Goal: Information Seeking & Learning: Learn about a topic

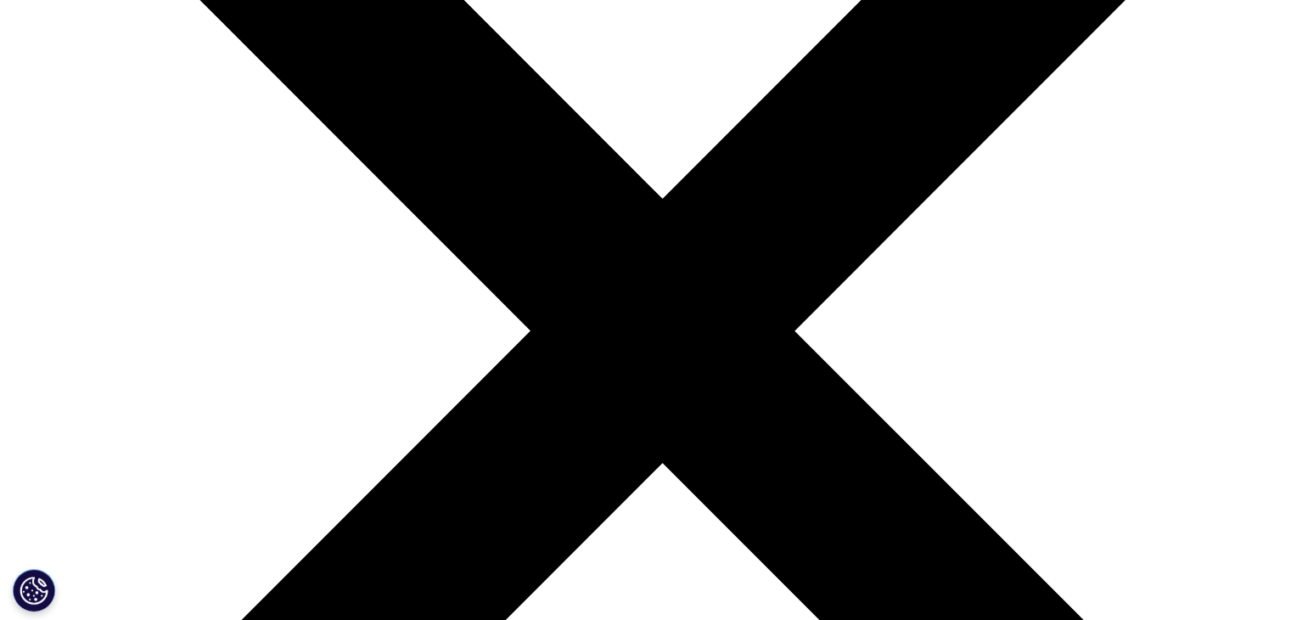
scroll to position [2078, 0]
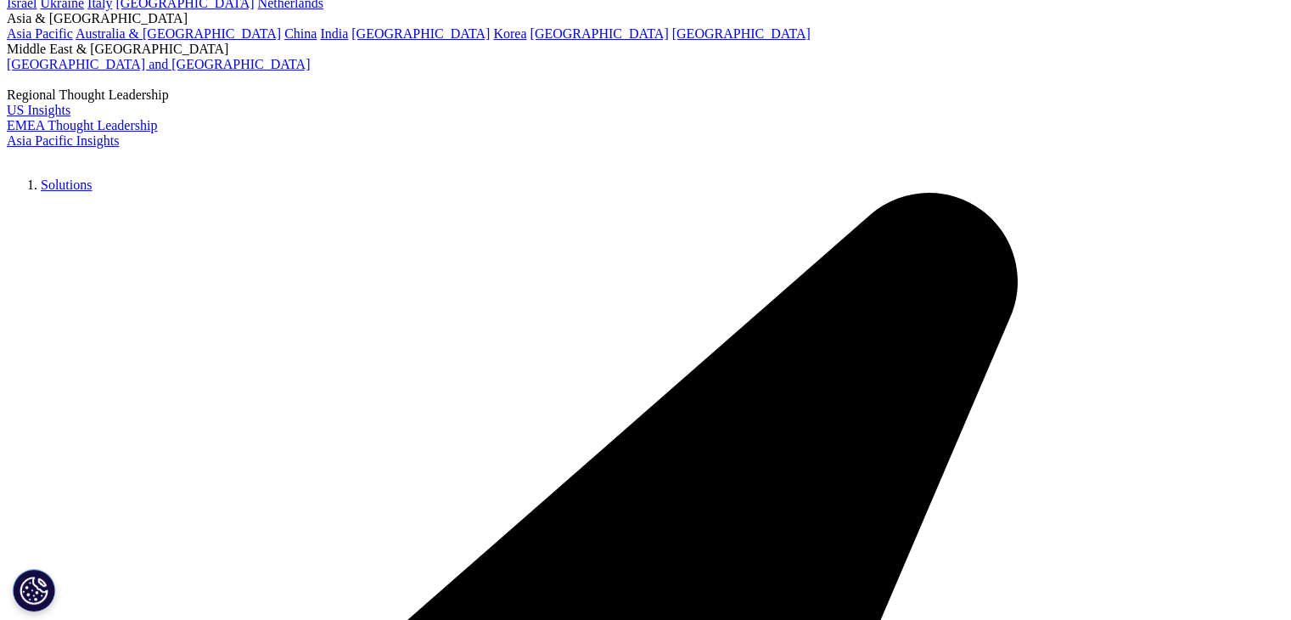
scroll to position [255, 0]
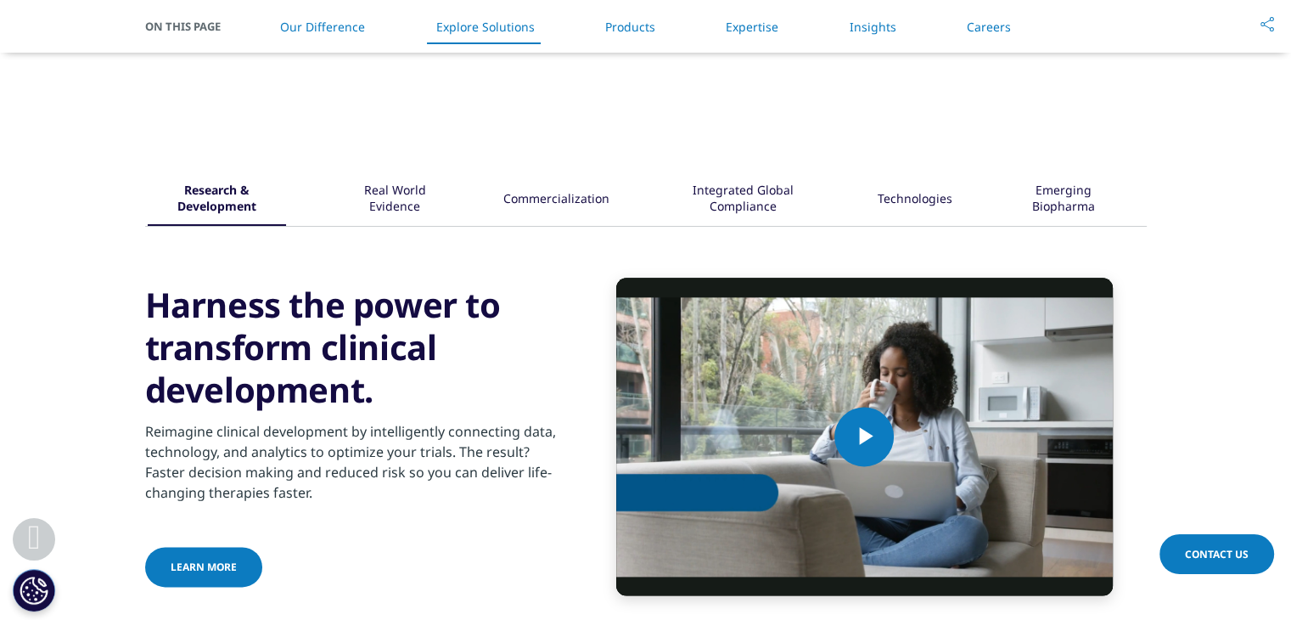
drag, startPoint x: 509, startPoint y: 215, endPoint x: 623, endPoint y: 240, distance: 117.4
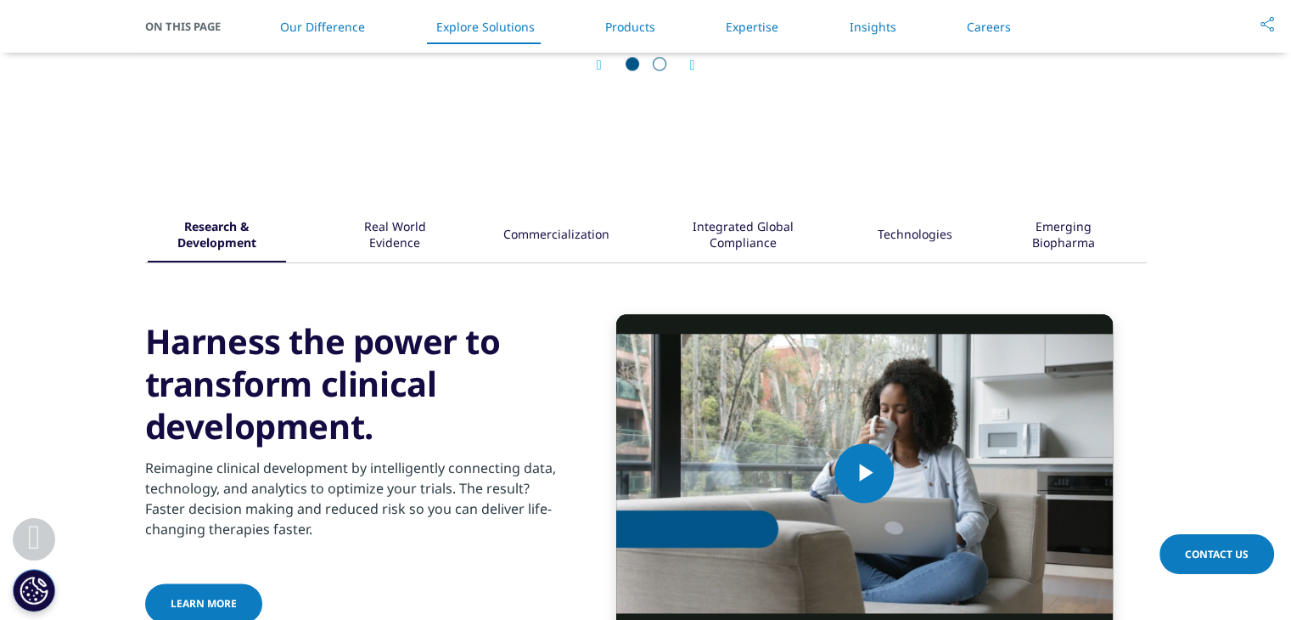
click at [623, 240] on div "Research & Development Real World Evidence" at bounding box center [646, 236] width 1002 height 53
